Goal: Task Accomplishment & Management: Use online tool/utility

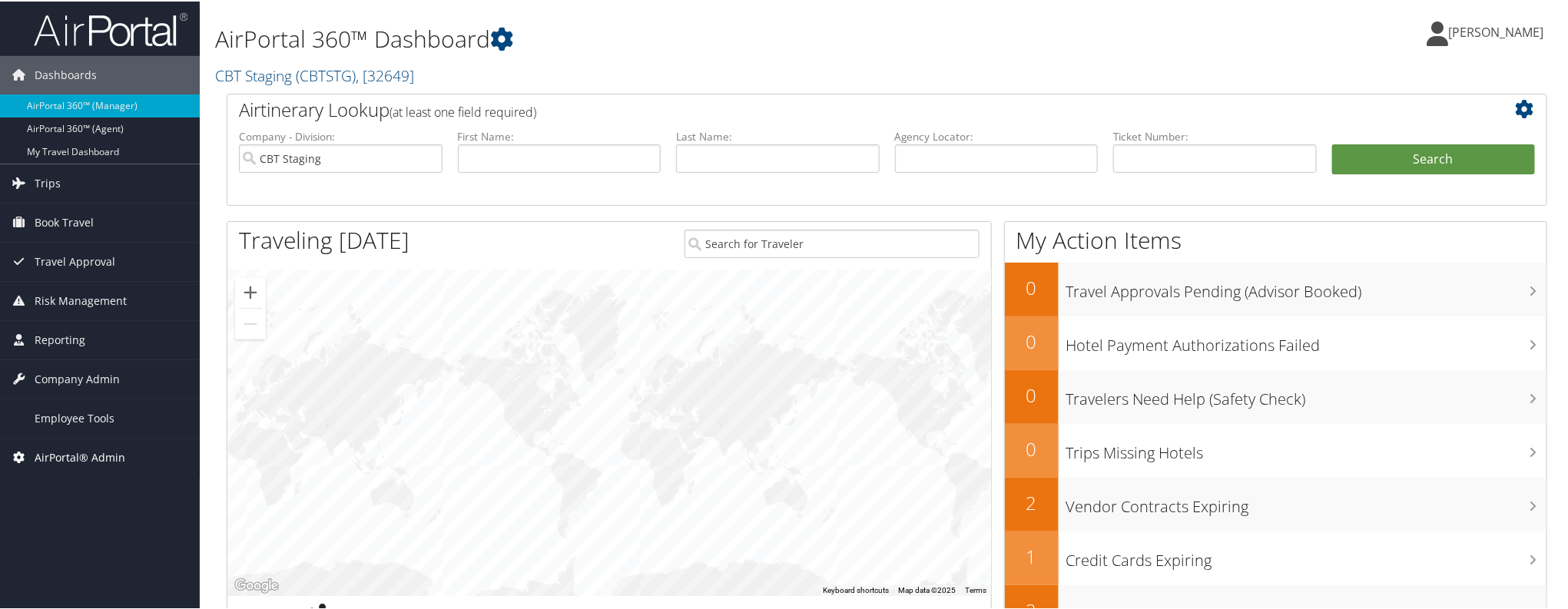
click at [101, 451] on span "AirPortal® Admin" at bounding box center [79, 455] width 90 height 39
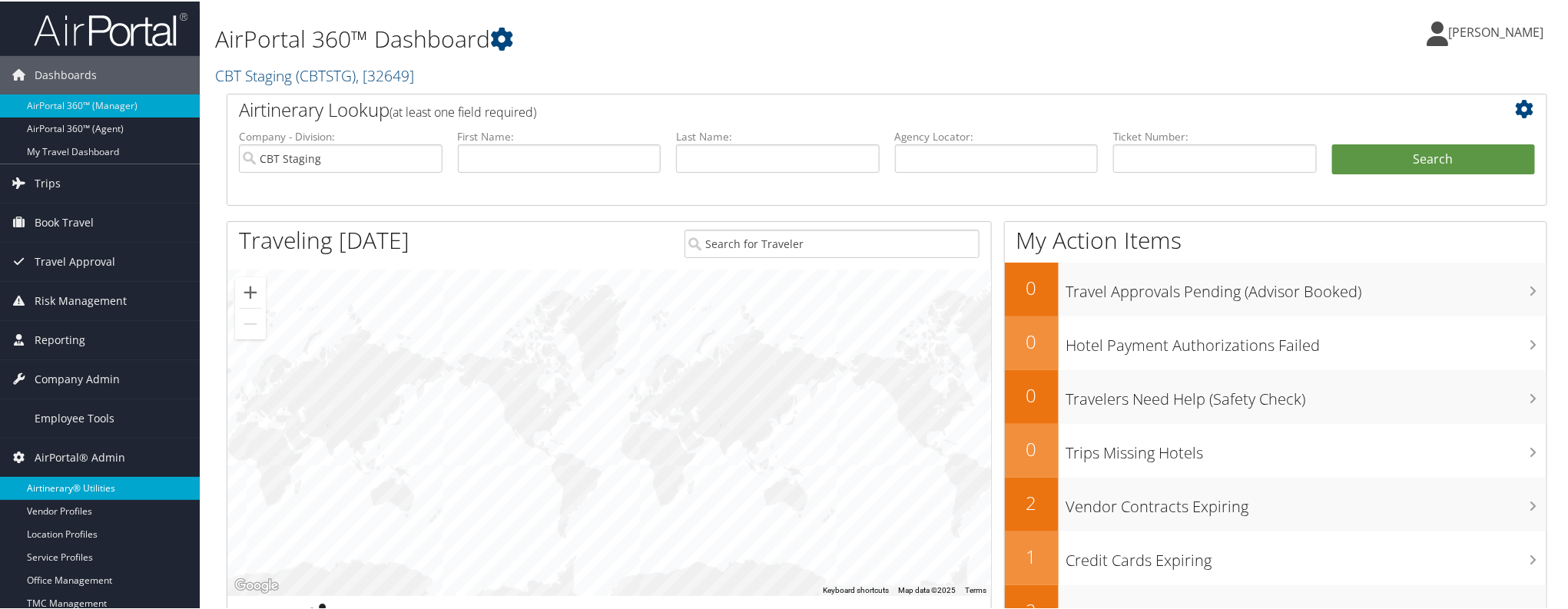
click at [80, 491] on link "Airtinerary® Utilities" at bounding box center [99, 486] width 199 height 23
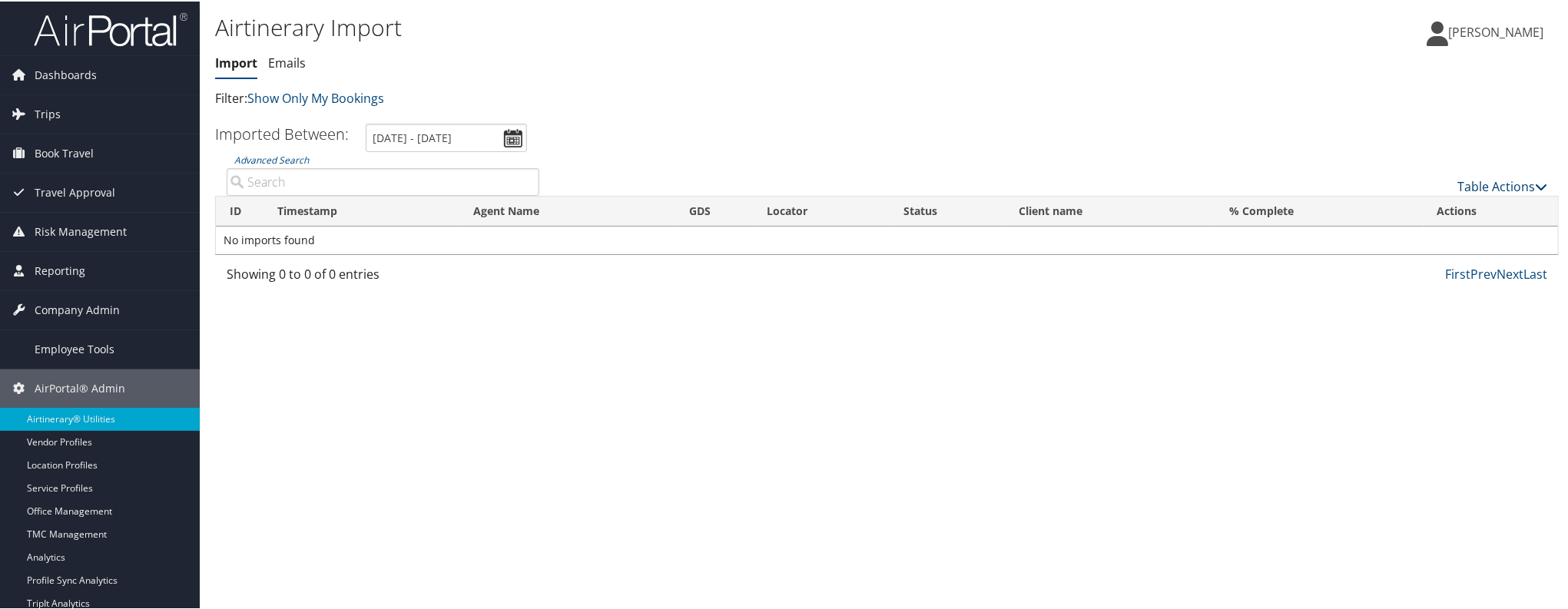
click at [1505, 187] on link "Table Actions" at bounding box center [1502, 184] width 90 height 17
click at [1439, 231] on link "Import Itinerary" at bounding box center [1452, 235] width 202 height 26
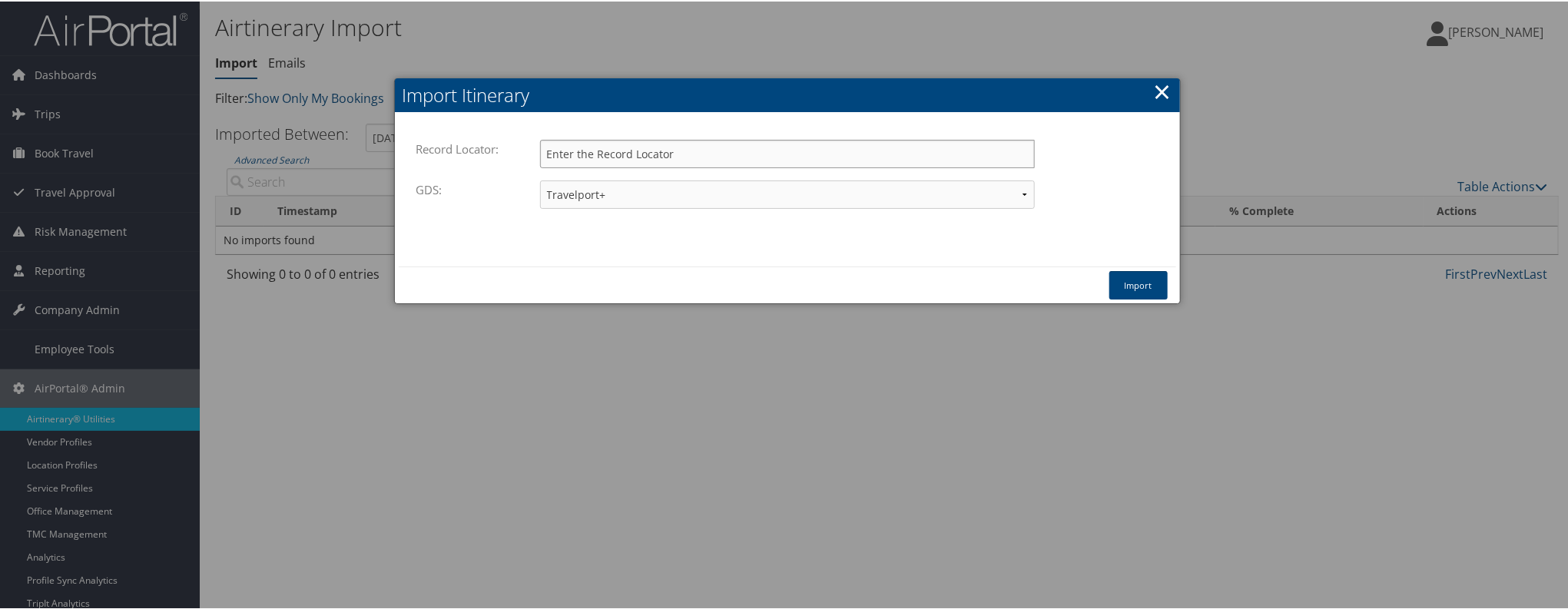
click at [845, 153] on input "Record Locator:" at bounding box center [787, 152] width 494 height 29
paste input "CFSX6Q"
type input "CFSX6Q"
click at [1132, 295] on button "Import" at bounding box center [1138, 284] width 59 height 29
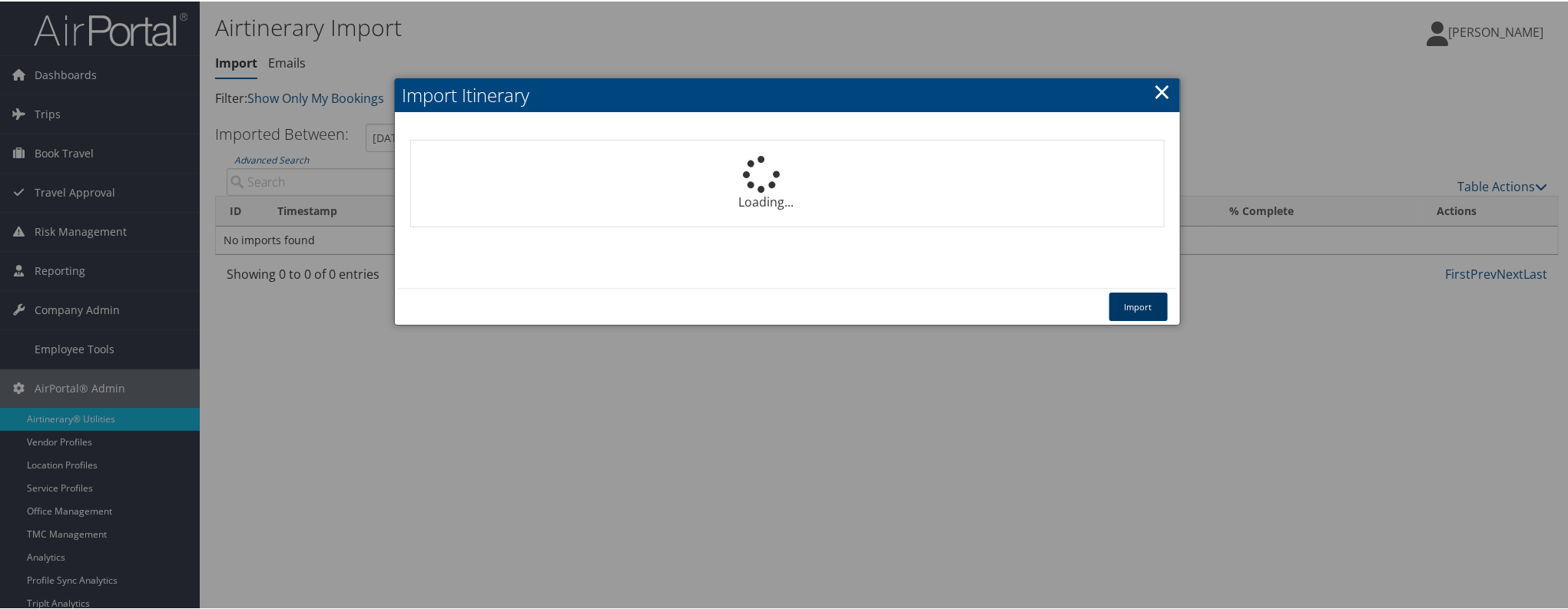
select select "1P"
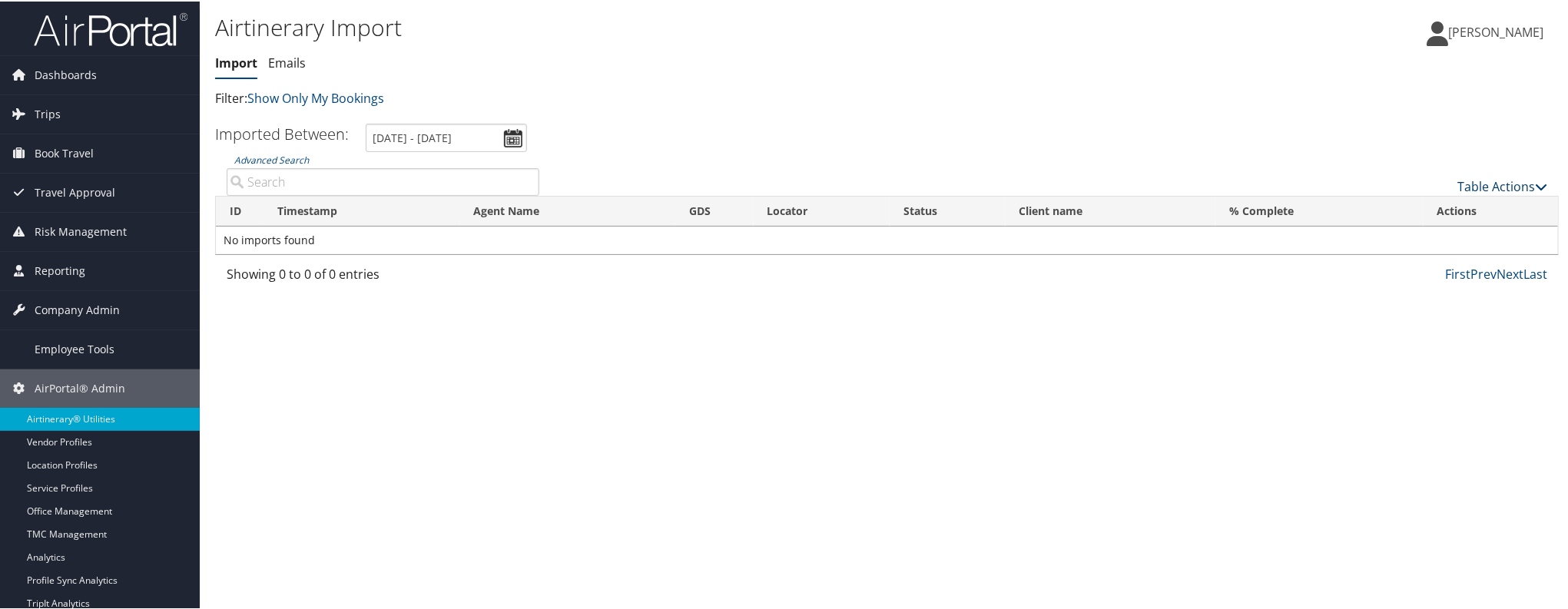
click at [1478, 182] on link "Table Actions" at bounding box center [1502, 184] width 90 height 17
click at [1412, 233] on link "Import Itinerary" at bounding box center [1452, 235] width 202 height 26
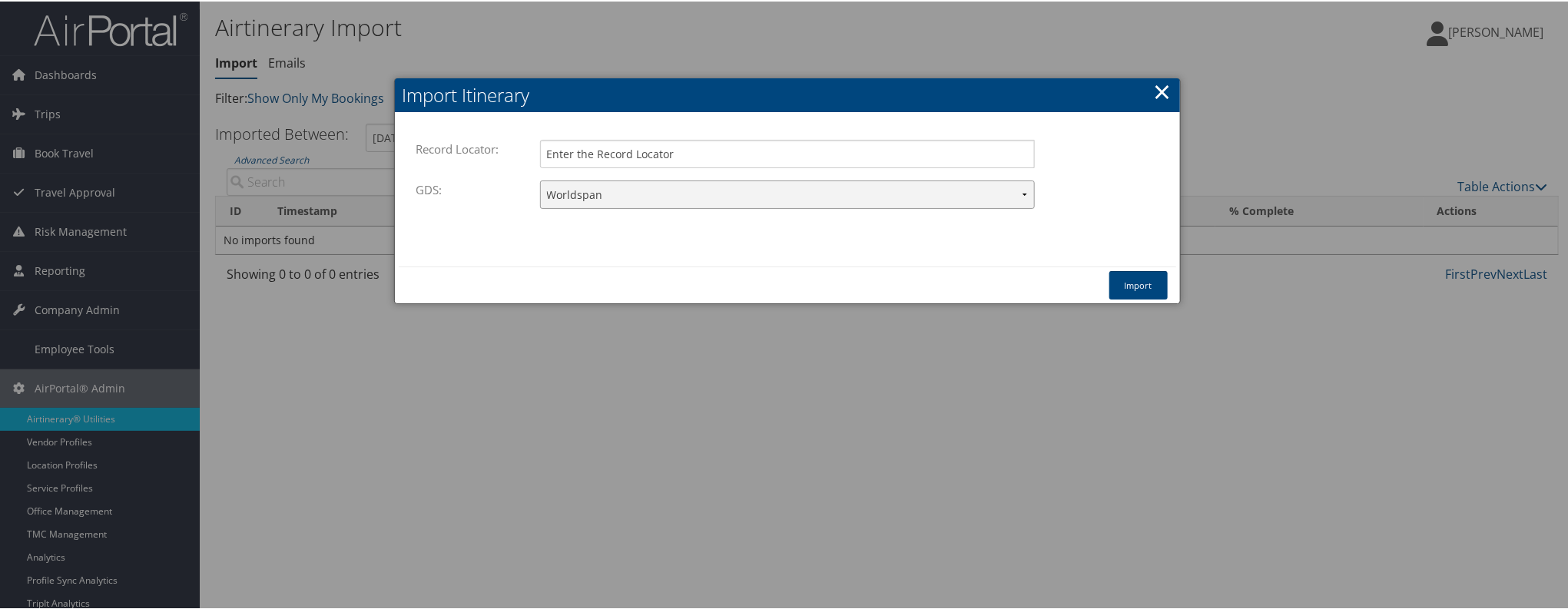
click at [682, 180] on select "Travelport+ Worldspan Apollo Sabre Amadeus" at bounding box center [787, 192] width 494 height 29
select select "1G"
click at [540, 179] on select "Travelport+ Worldspan Apollo Sabre Amadeus" at bounding box center [787, 192] width 494 height 29
click at [641, 143] on input "Record Locator:" at bounding box center [787, 152] width 494 height 29
paste input "CFSX3Z"
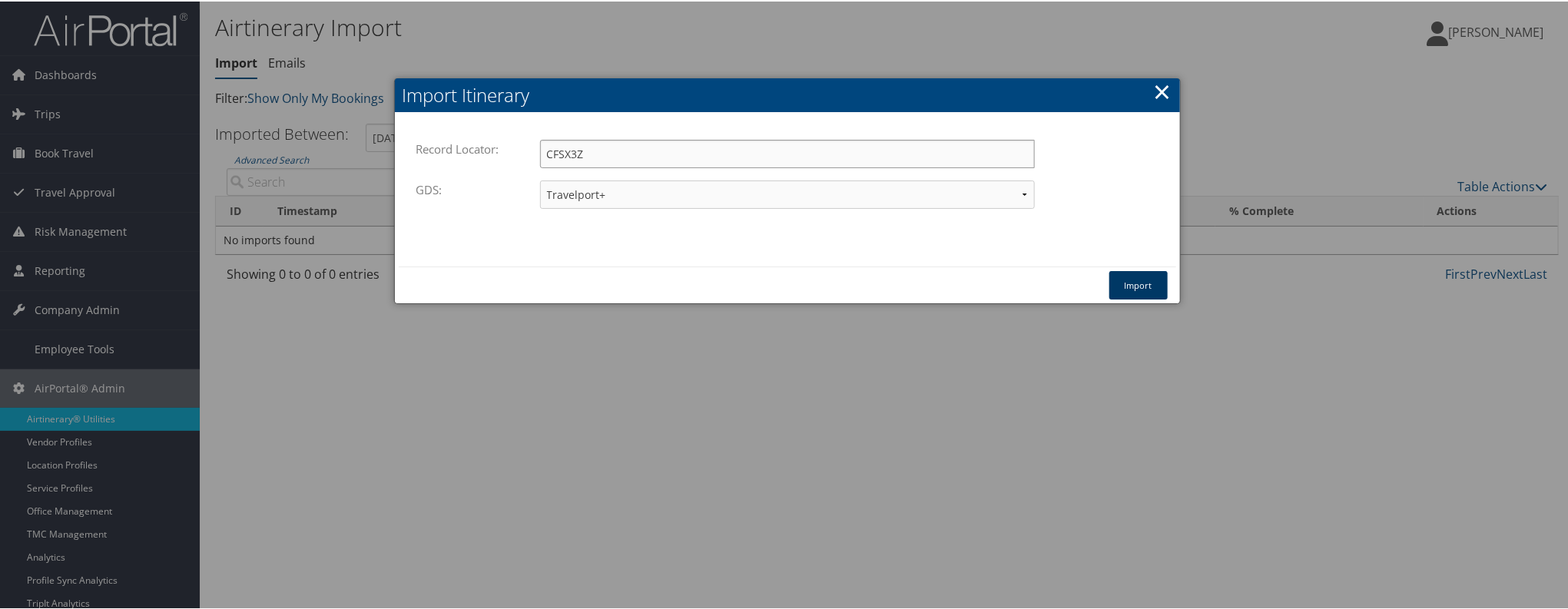
type input "CFSX3Z"
click at [1123, 270] on button "Import" at bounding box center [1138, 284] width 59 height 29
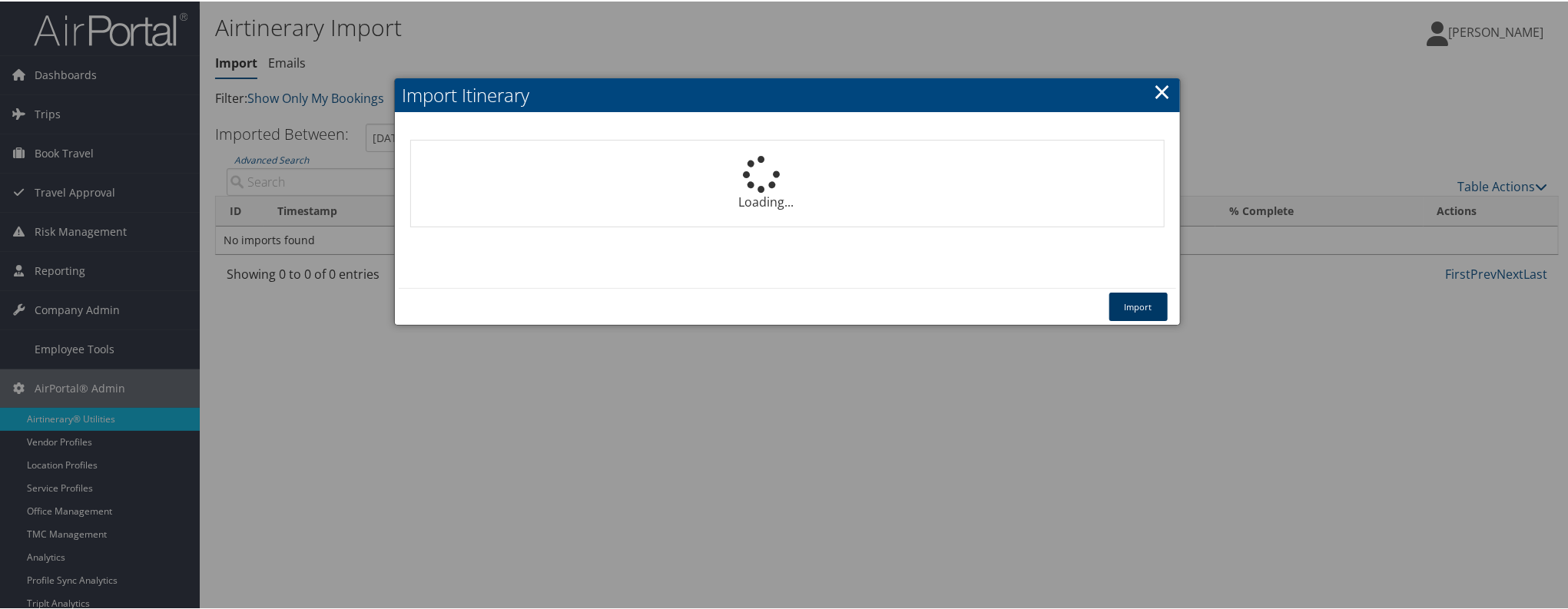
select select "1P"
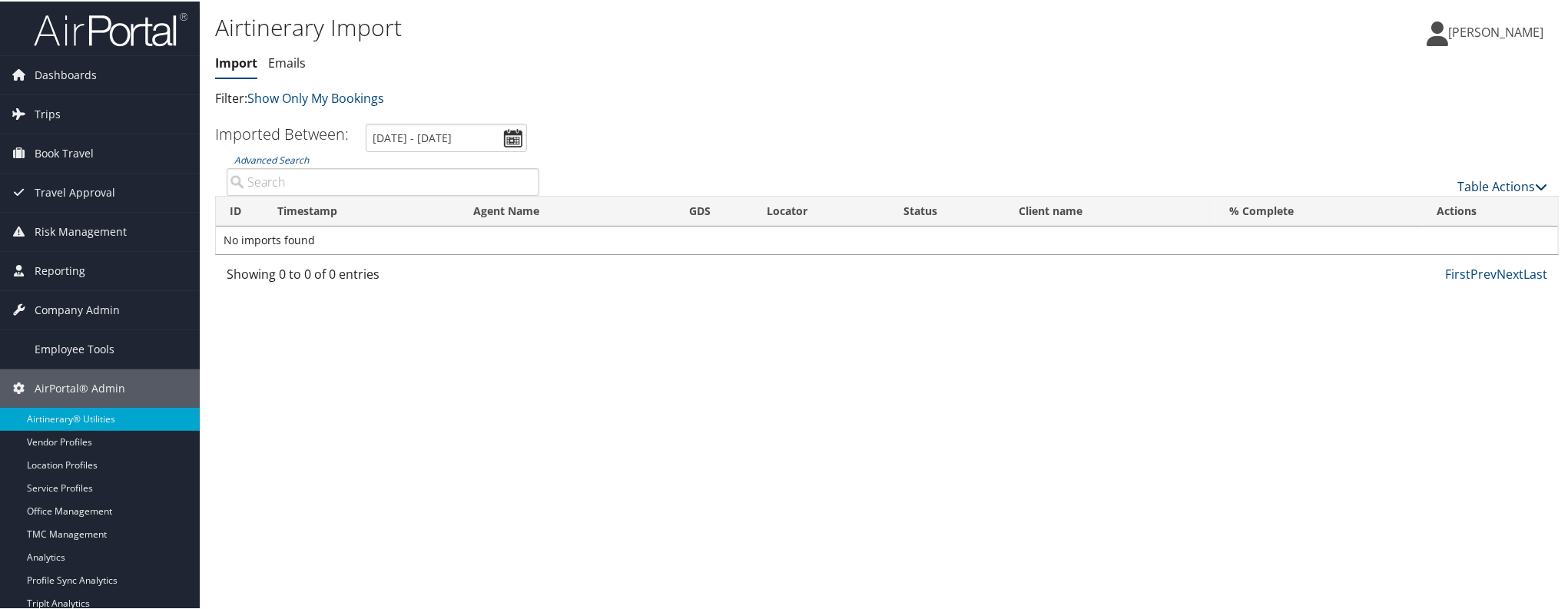
click at [1507, 188] on link "Table Actions" at bounding box center [1502, 184] width 90 height 17
click at [1433, 226] on link "Import Itinerary" at bounding box center [1452, 235] width 202 height 26
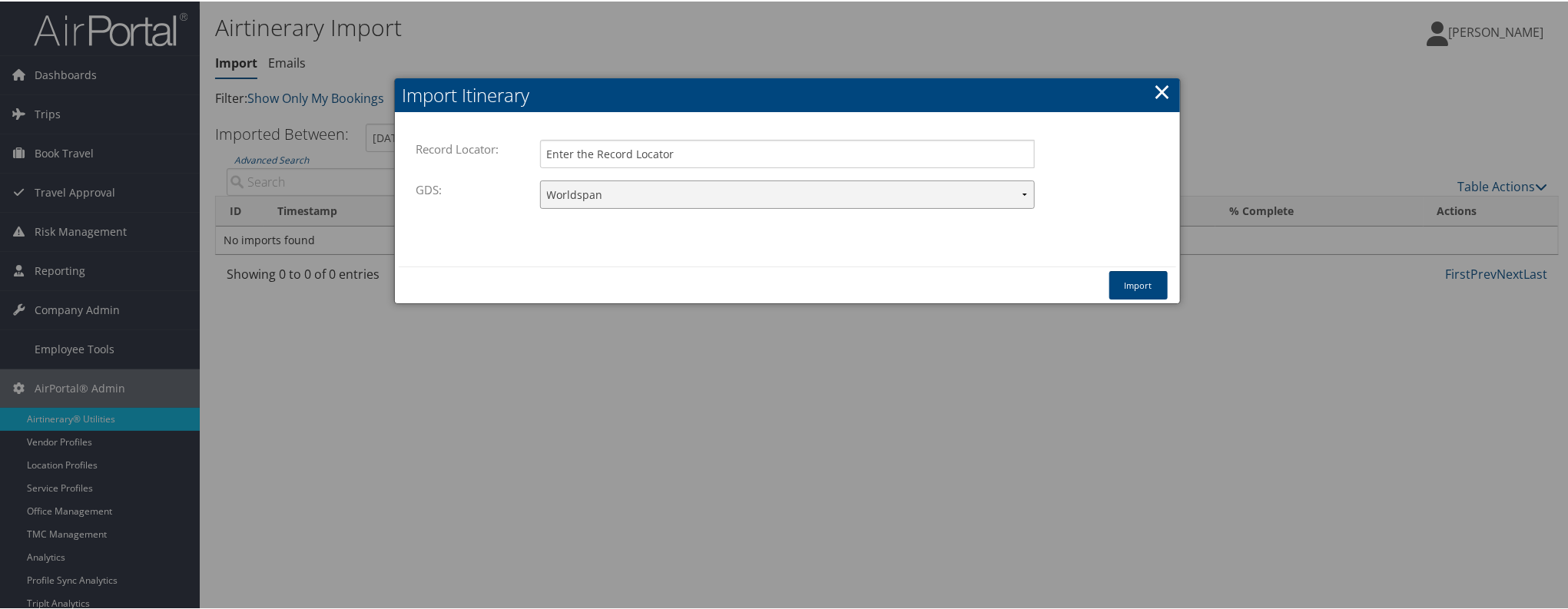
click at [669, 189] on select "Travelport+ Worldspan Apollo Sabre Amadeus" at bounding box center [787, 192] width 494 height 29
select select "1G"
click at [540, 179] on select "Travelport+ Worldspan Apollo Sabre Amadeus" at bounding box center [787, 192] width 494 height 29
click at [630, 159] on input "Record Locator:" at bounding box center [787, 152] width 494 height 29
paste input "CFSX6Q"
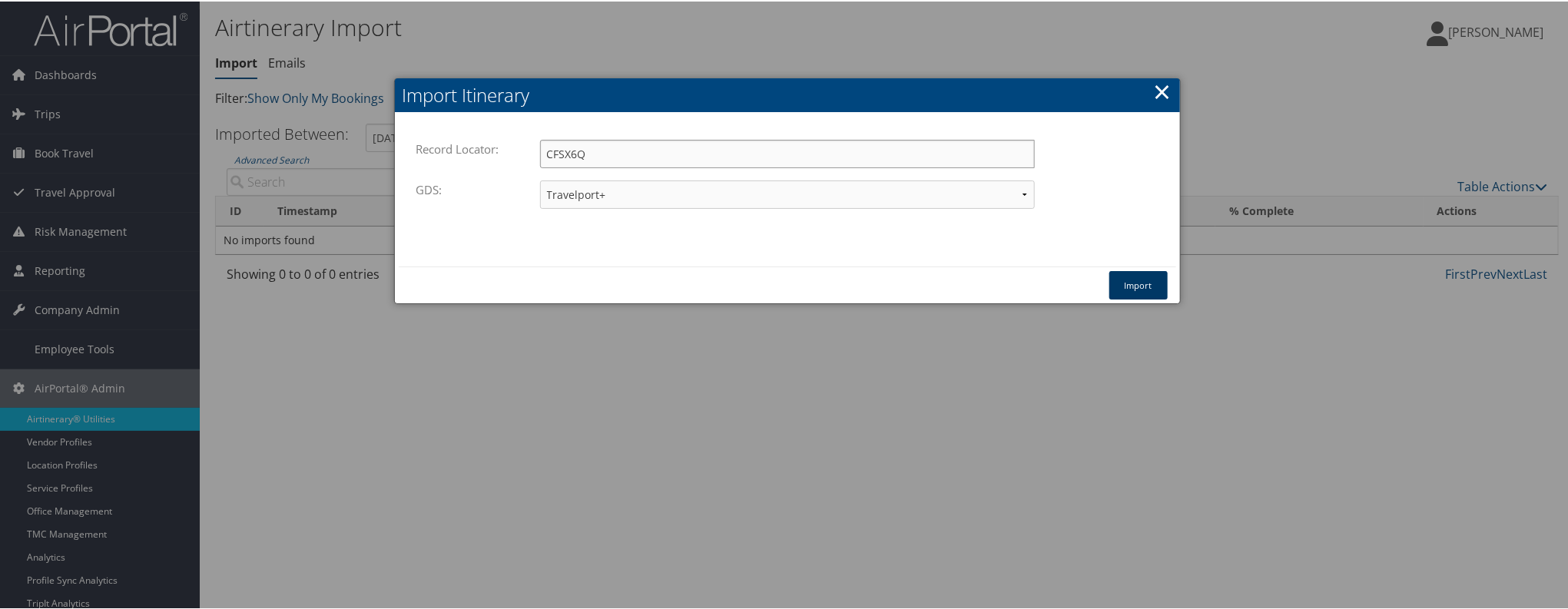
type input "CFSX6Q"
click at [1147, 277] on button "Import" at bounding box center [1138, 284] width 59 height 29
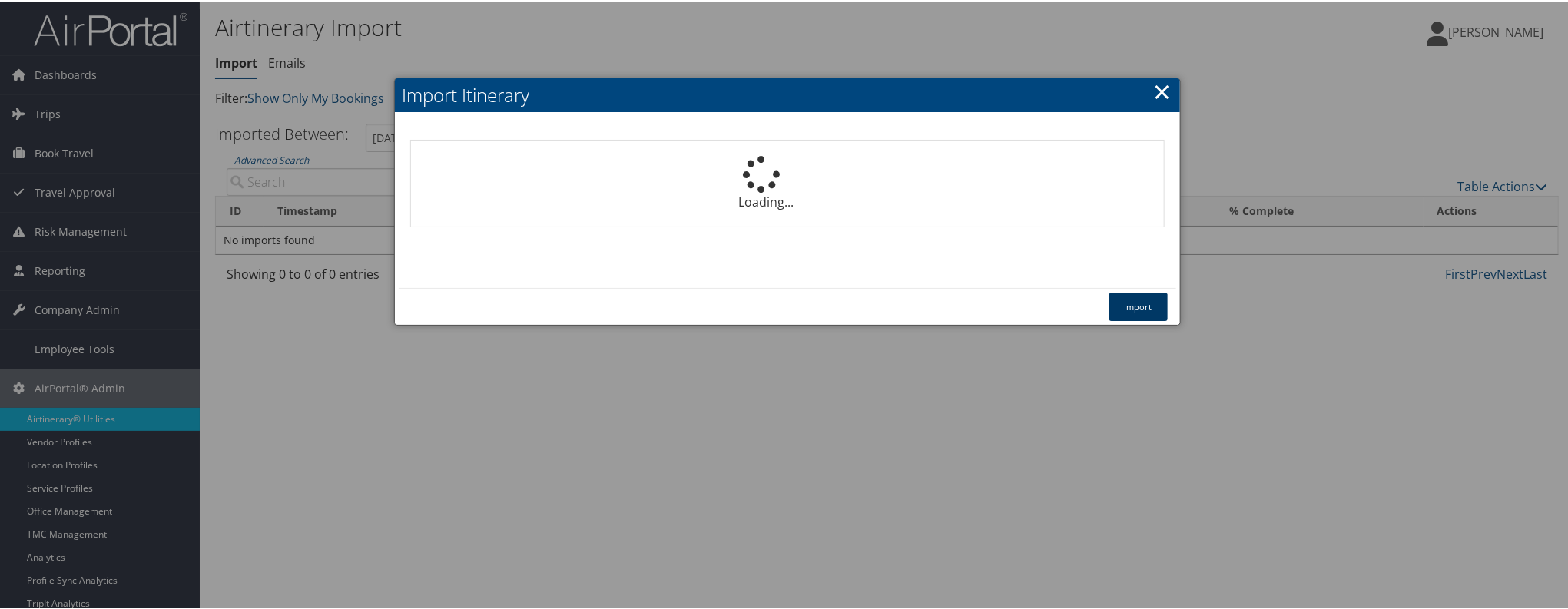
select select "1P"
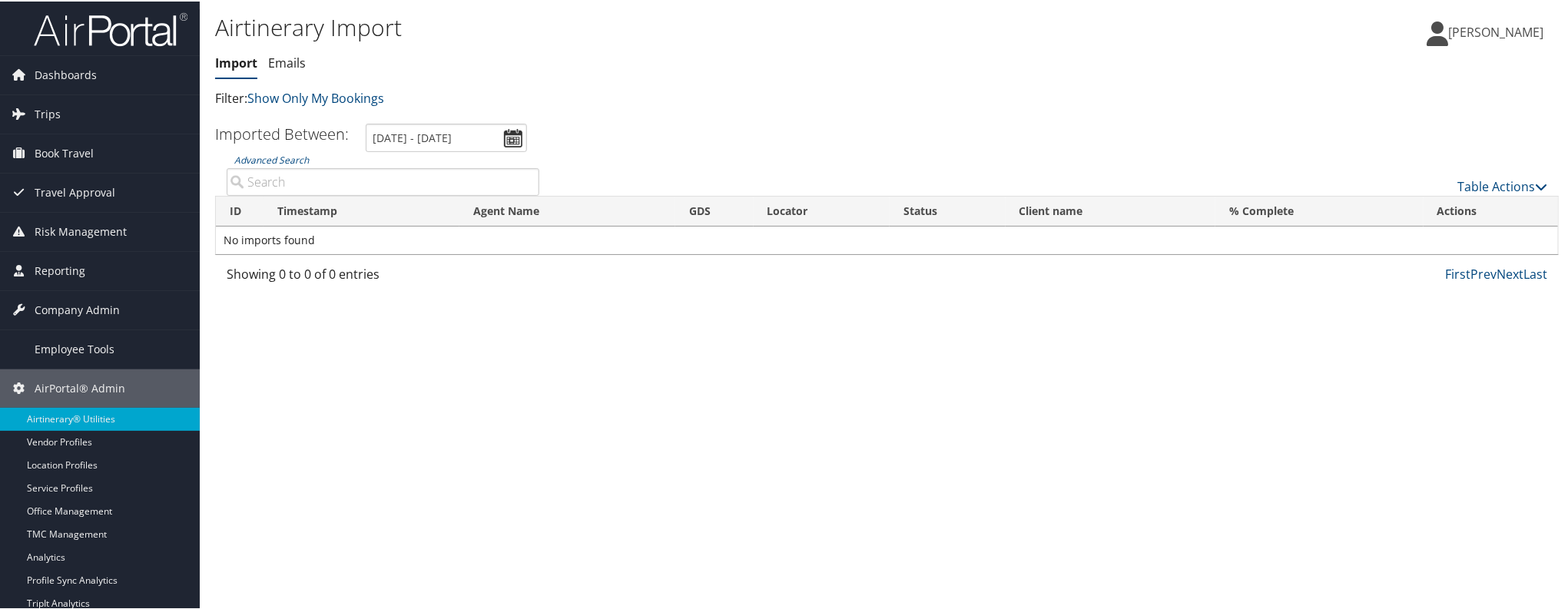
click at [665, 62] on ul "Import Emails" at bounding box center [663, 62] width 896 height 28
